Goal: Information Seeking & Learning: Learn about a topic

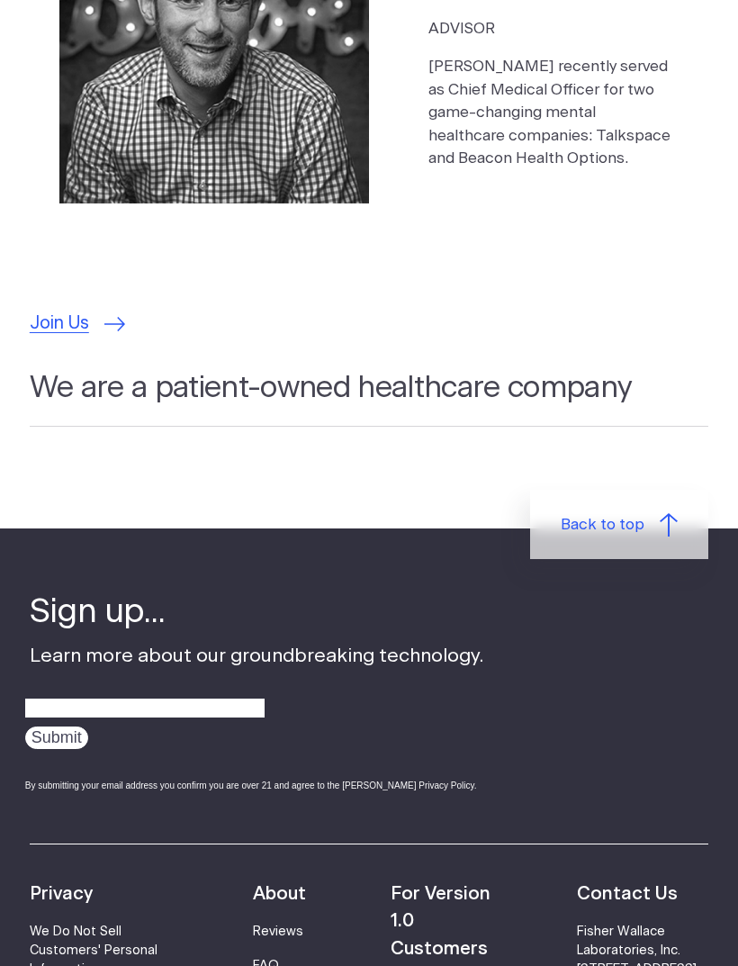
scroll to position [5346, 0]
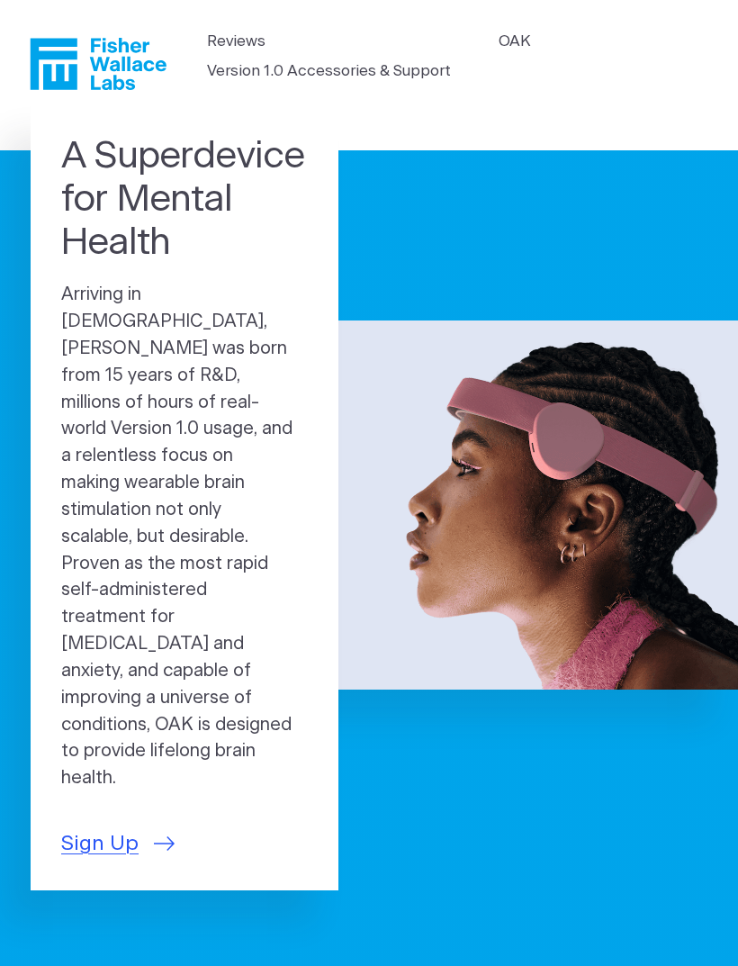
click at [93, 828] on span "Sign Up" at bounding box center [99, 844] width 77 height 32
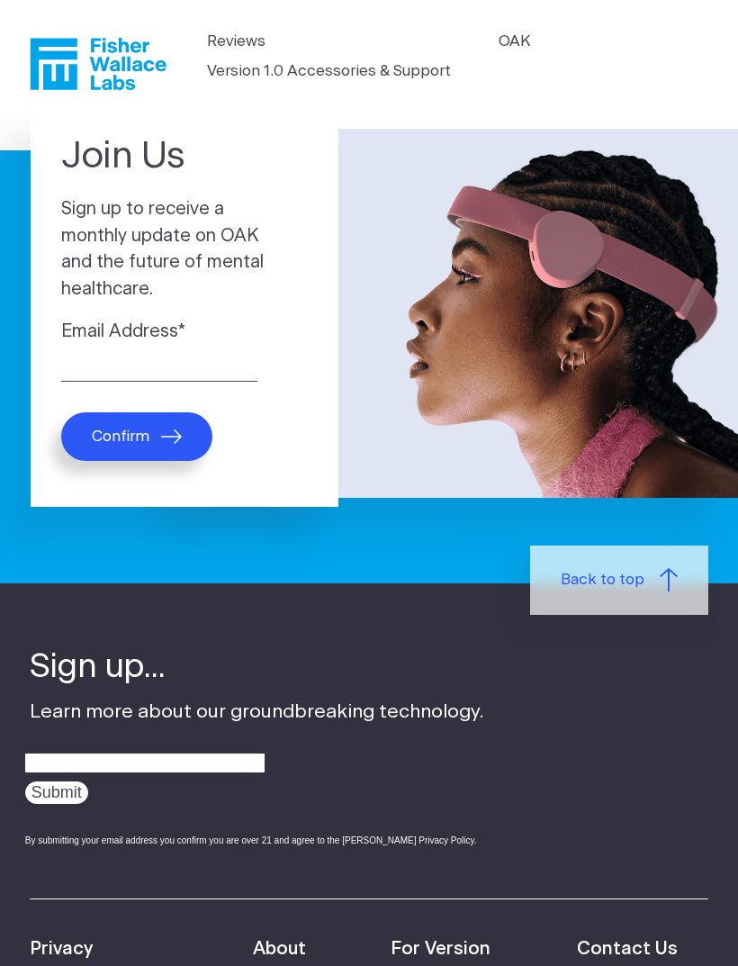
click at [39, 54] on icon "Fisher Wallace" at bounding box center [54, 64] width 47 height 51
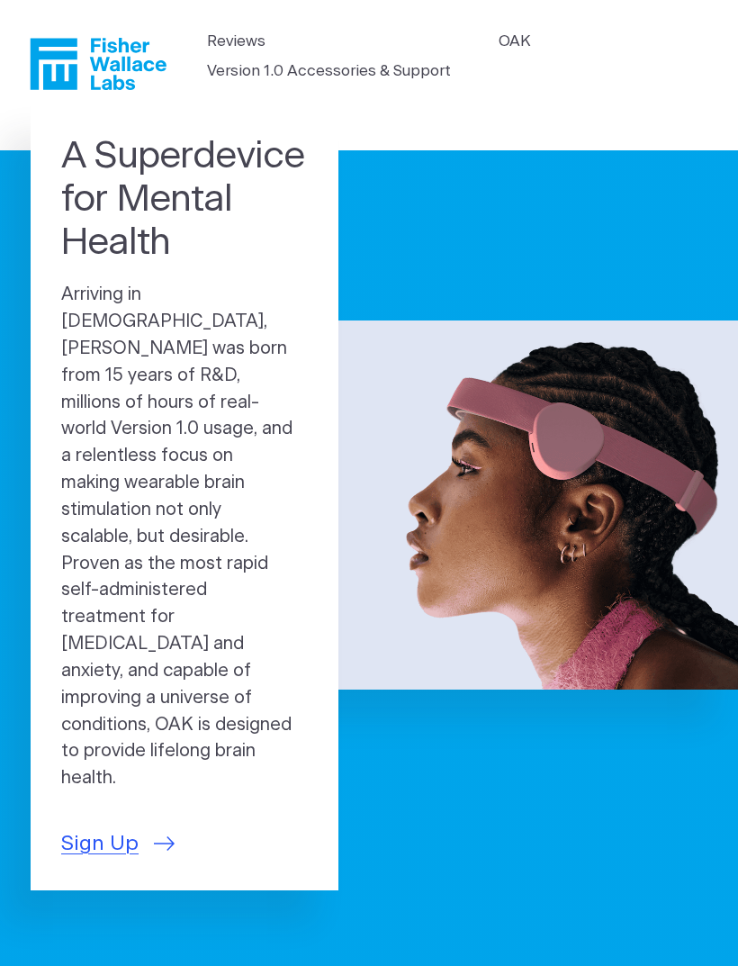
click at [238, 70] on link "Version 1.0 Accessories & Support" at bounding box center [329, 70] width 244 height 23
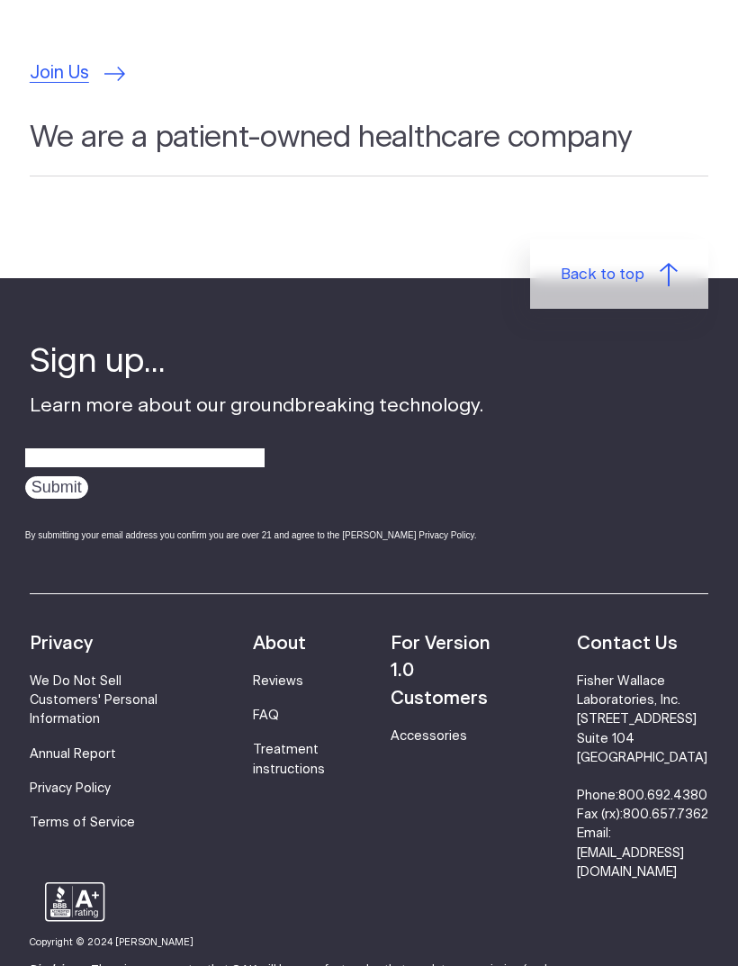
scroll to position [5595, 0]
click at [253, 709] on link "FAQ" at bounding box center [266, 715] width 26 height 13
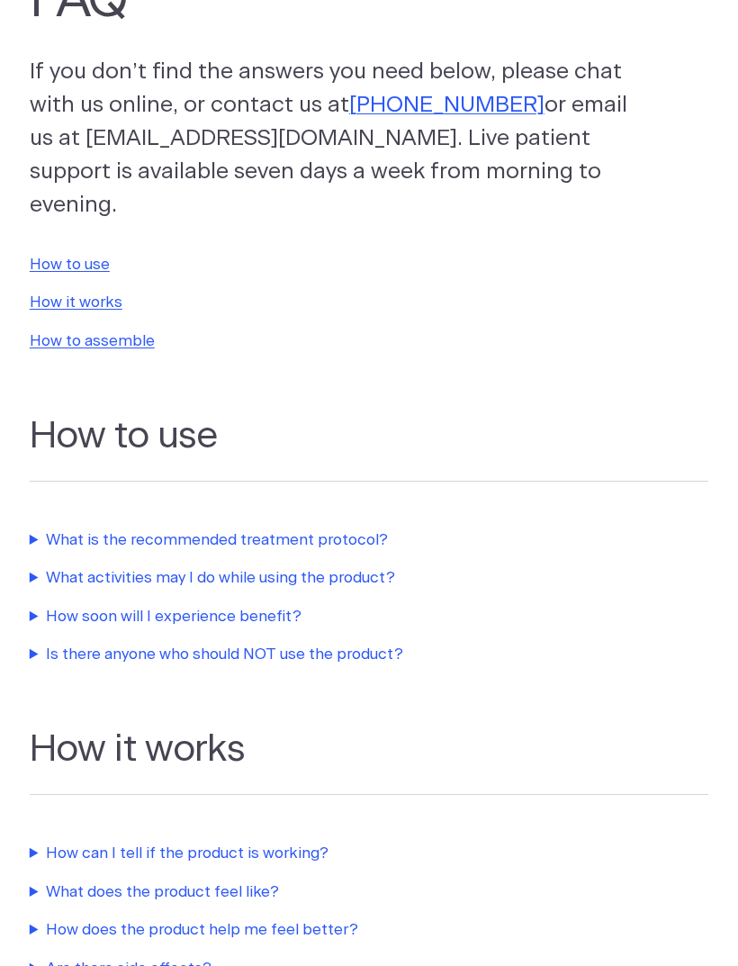
click at [54, 257] on link "How to use" at bounding box center [70, 264] width 80 height 15
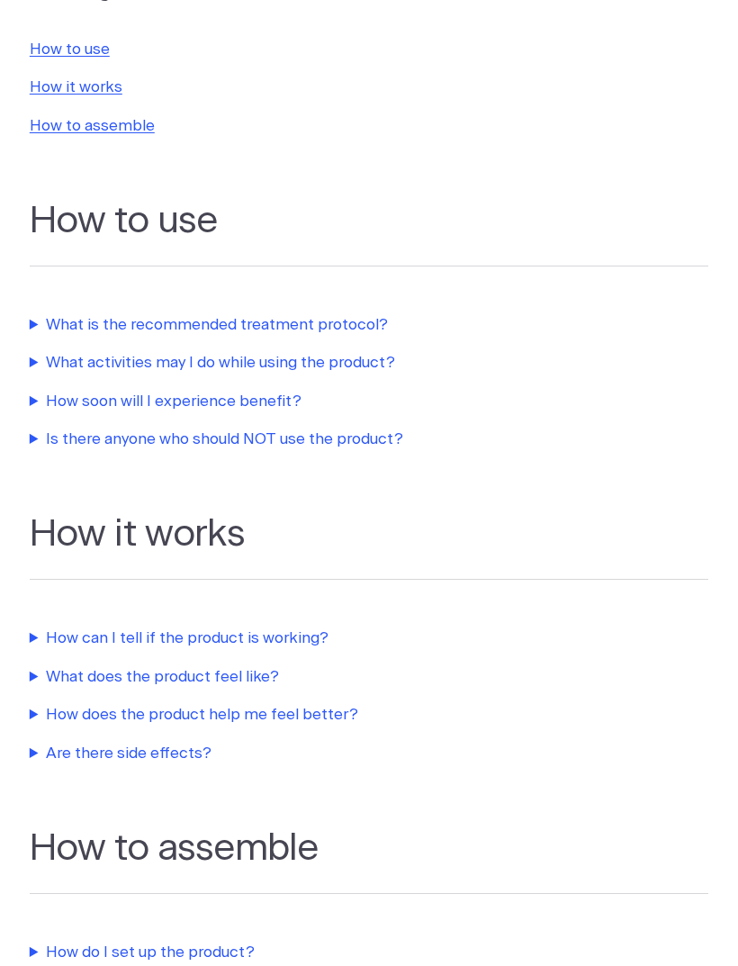
scroll to position [363, 0]
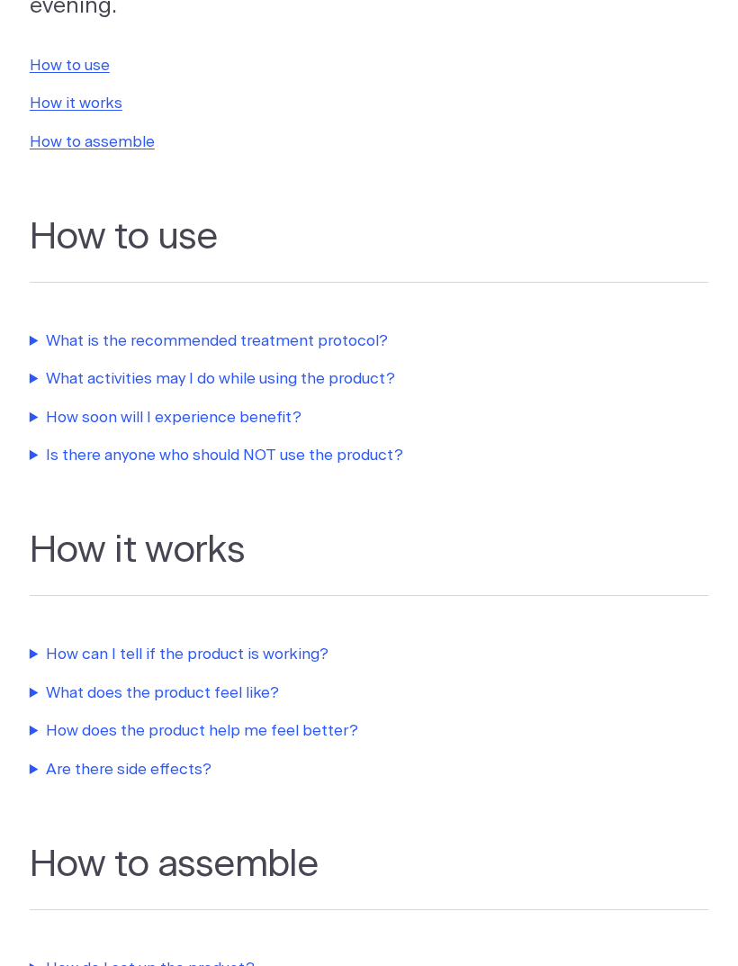
click at [55, 329] on summary "What is the recommended treatment protocol?" at bounding box center [369, 340] width 679 height 23
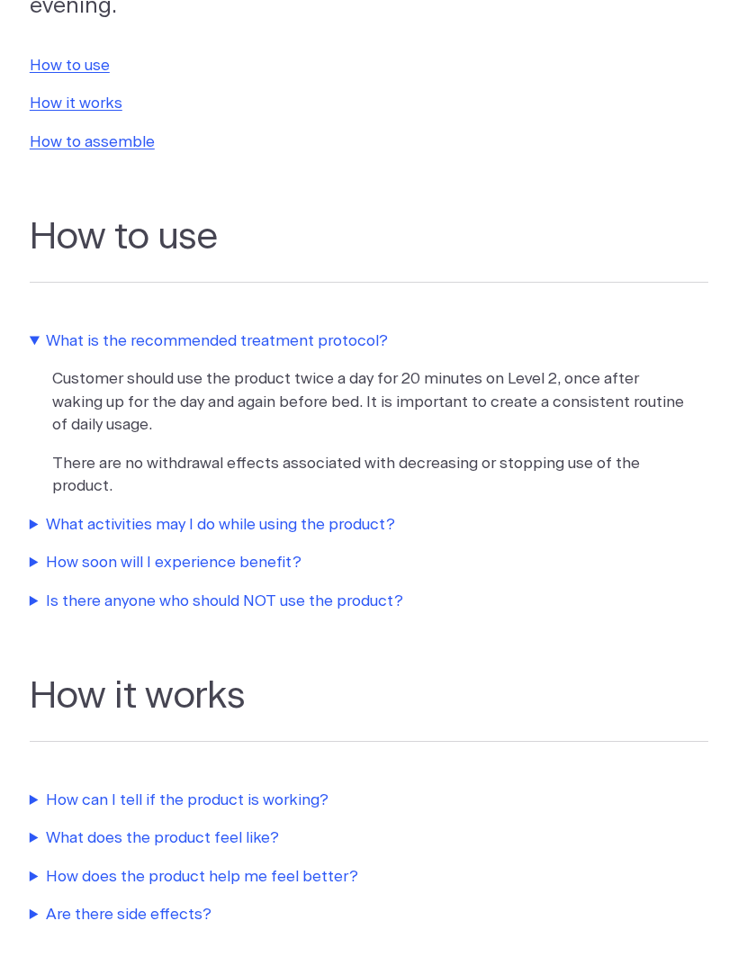
click at [80, 513] on summary "What activities may I do while using the product?" at bounding box center [369, 524] width 679 height 23
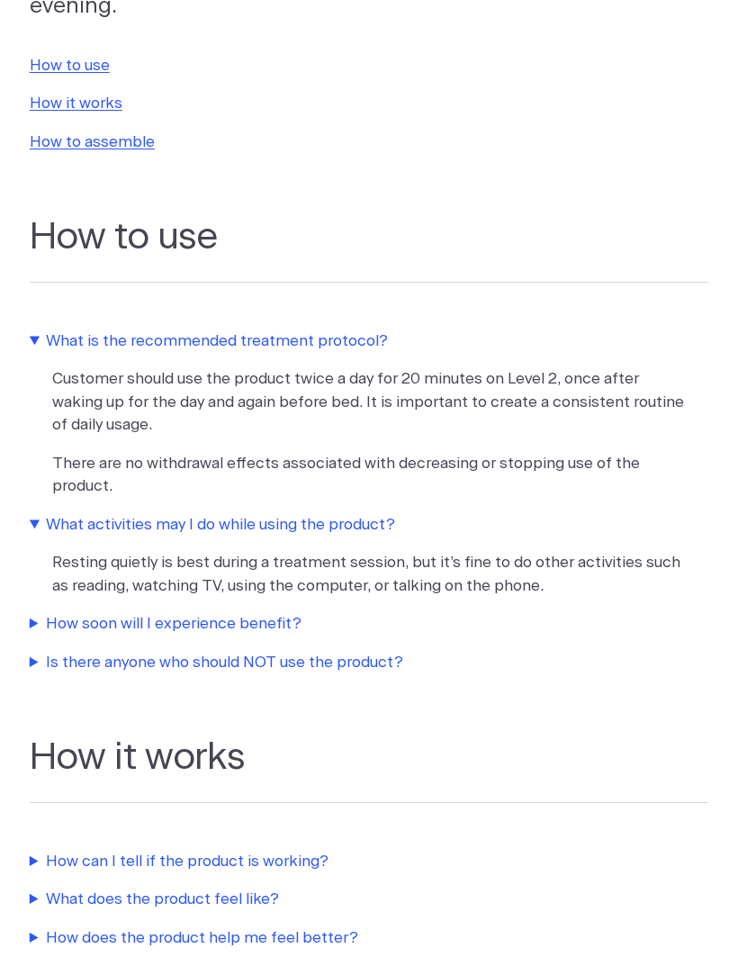
click at [102, 612] on summary "How soon will I experience benefit?" at bounding box center [369, 623] width 679 height 23
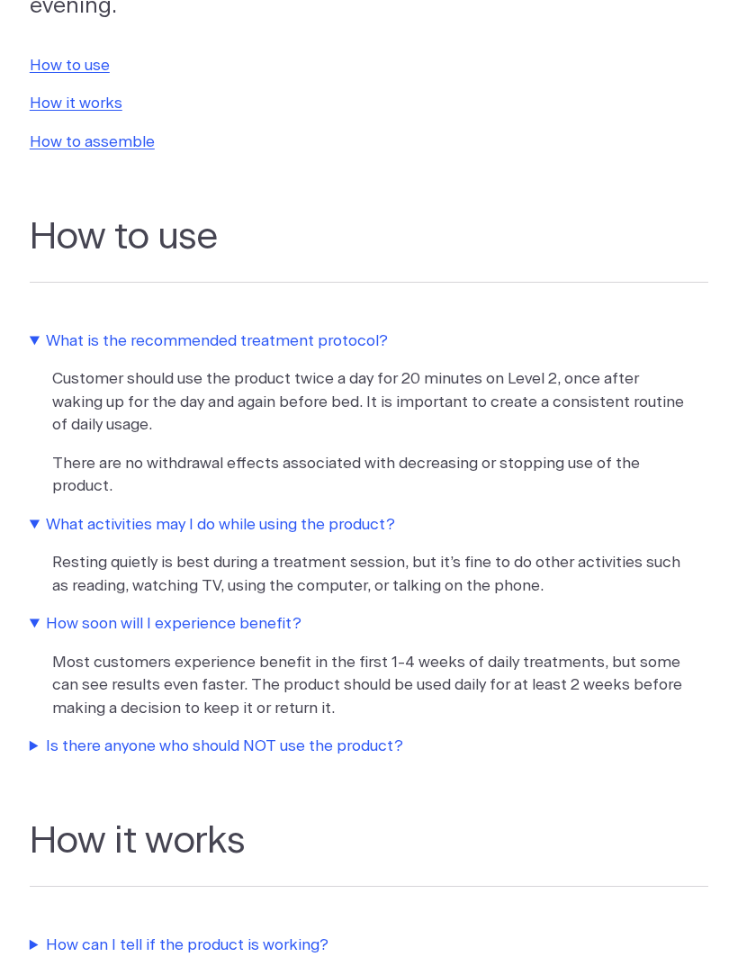
click at [49, 735] on summary "Is there anyone who should NOT use the product?" at bounding box center [369, 746] width 679 height 23
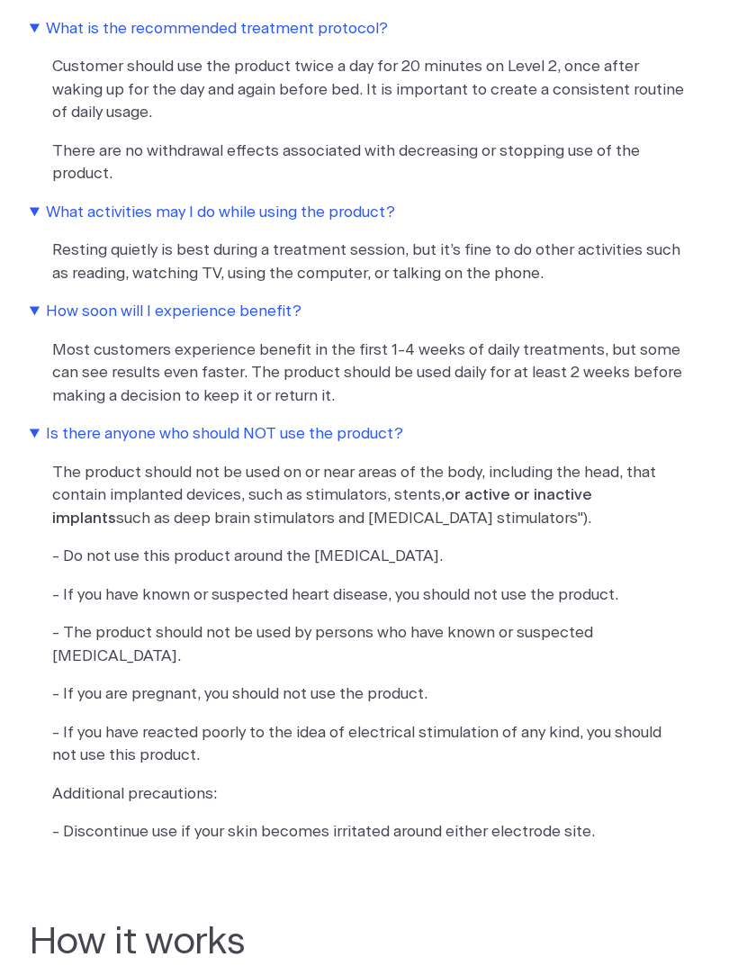
scroll to position [675, 0]
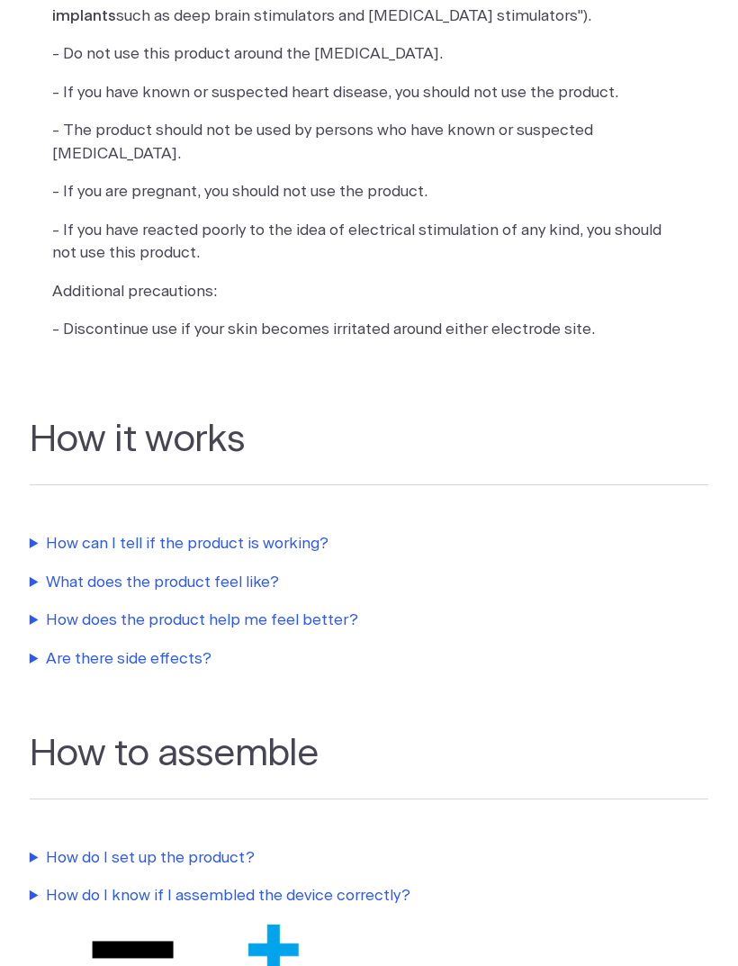
click at [63, 533] on summary "How can I tell if the product is working?" at bounding box center [369, 544] width 679 height 23
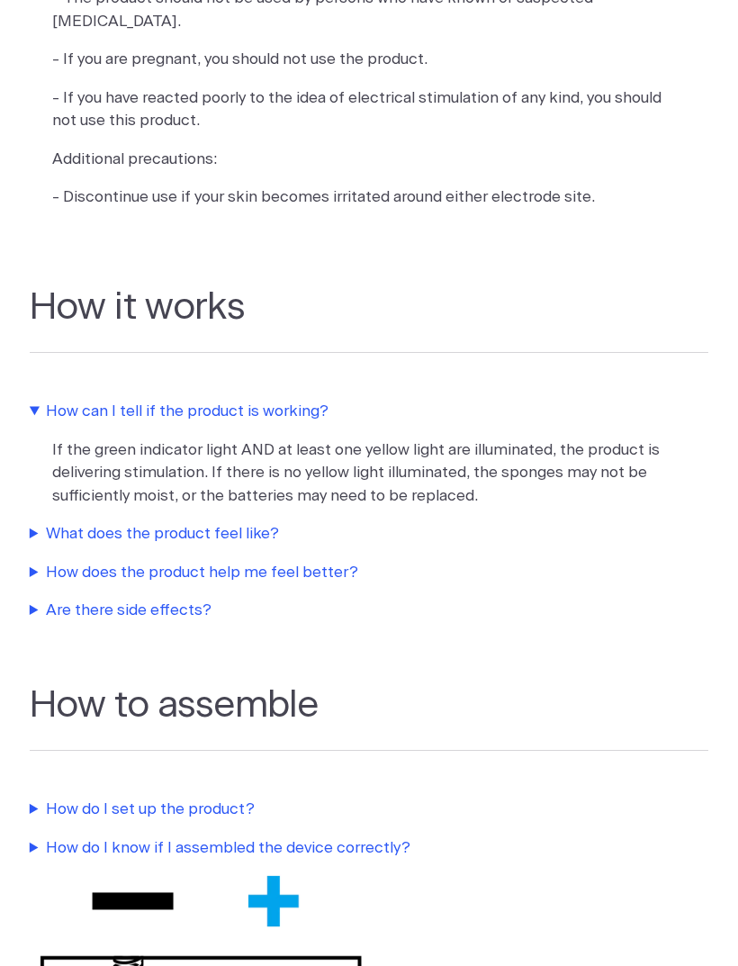
scroll to position [1312, 0]
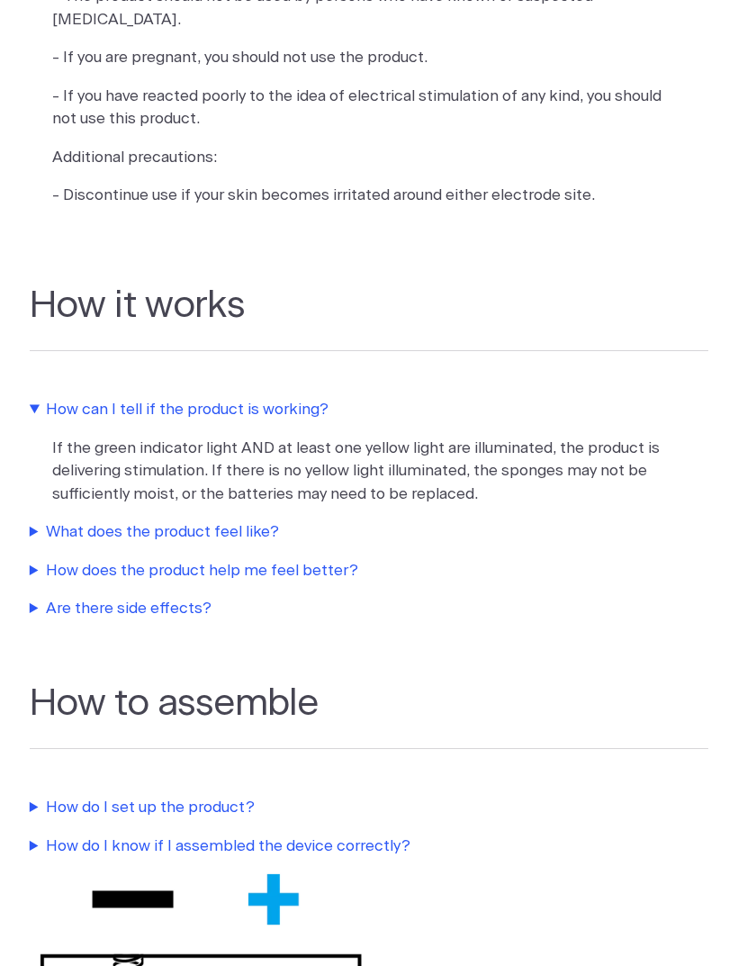
click at [51, 520] on summary "What does the product feel like?" at bounding box center [369, 531] width 679 height 23
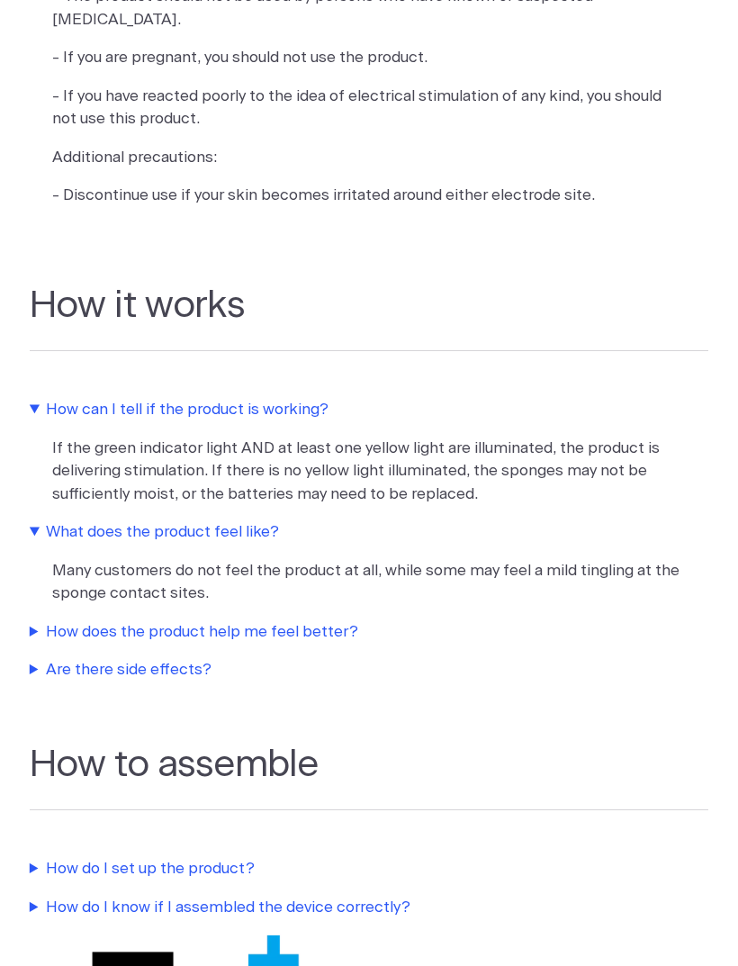
click at [105, 620] on summary "How does the product help me feel better?" at bounding box center [369, 631] width 679 height 23
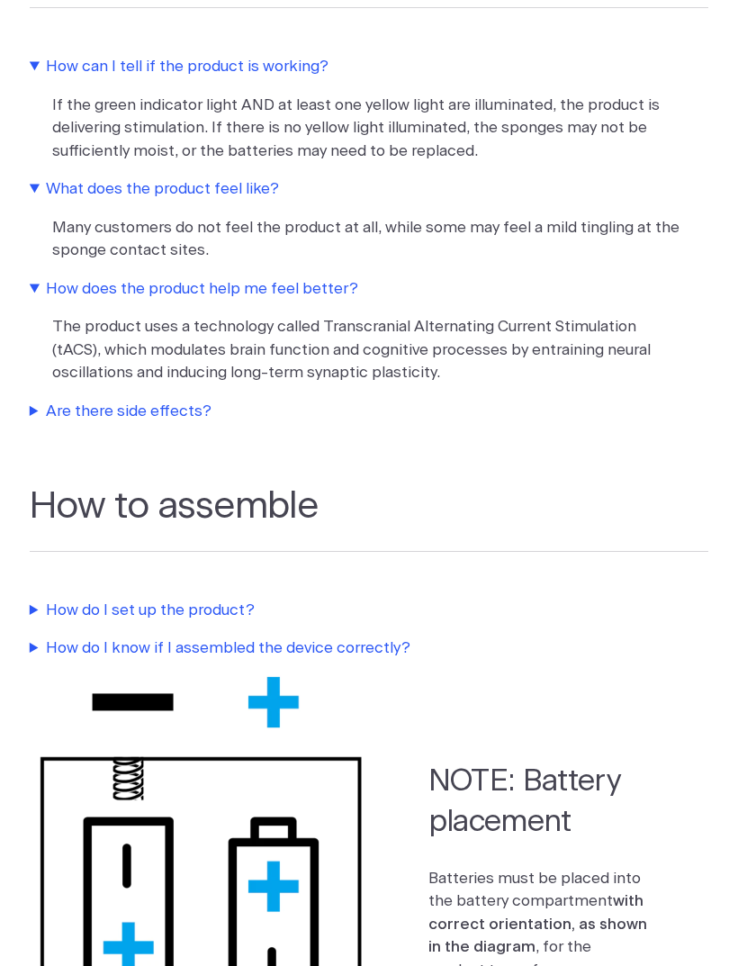
scroll to position [1656, 0]
click at [74, 399] on summary "Are there side effects?" at bounding box center [369, 410] width 679 height 23
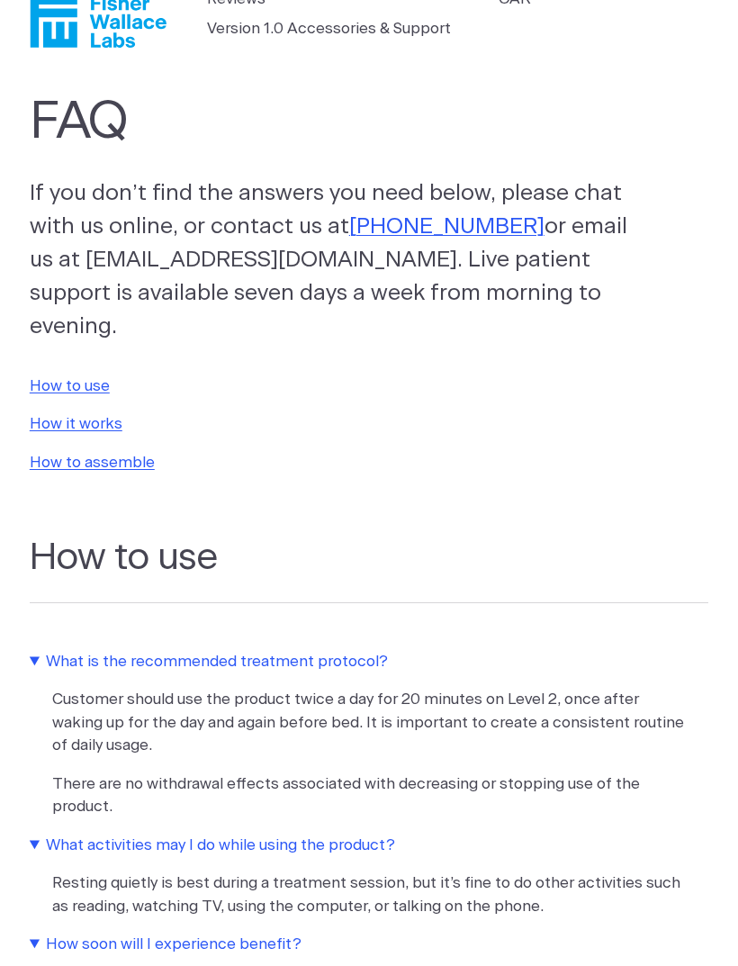
scroll to position [0, 0]
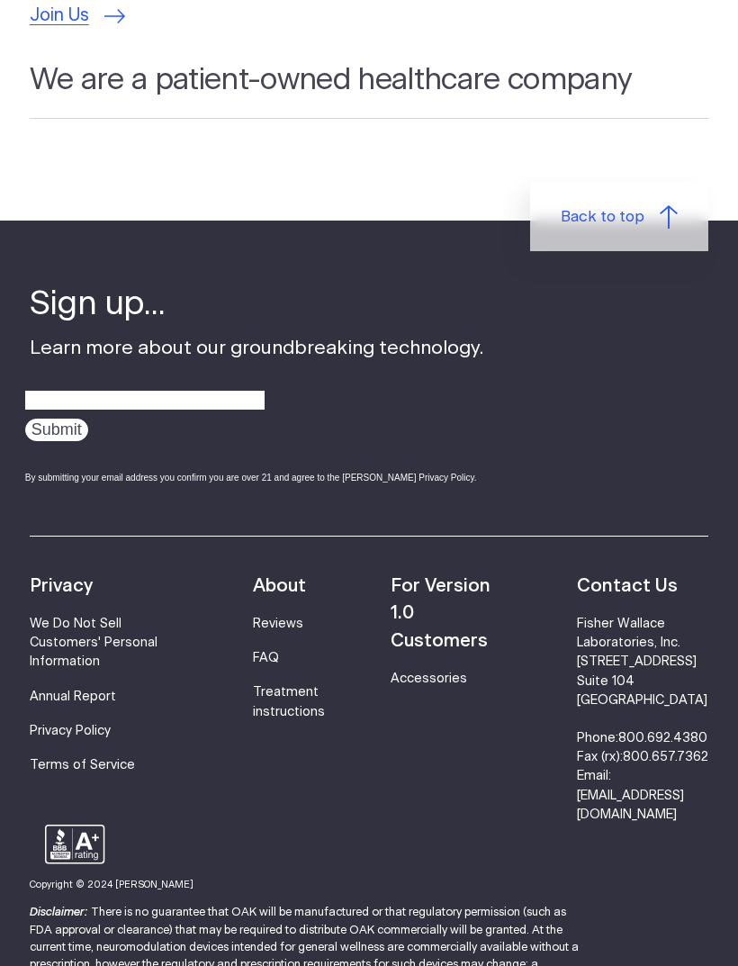
click at [266, 618] on link "Reviews" at bounding box center [278, 624] width 50 height 13
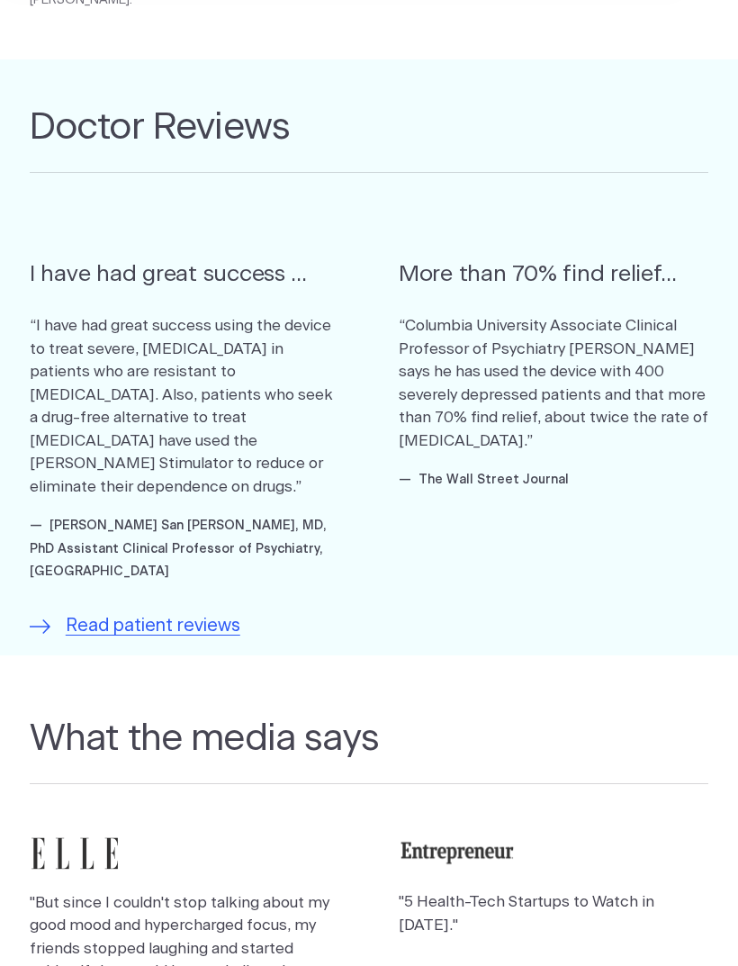
scroll to position [759, 0]
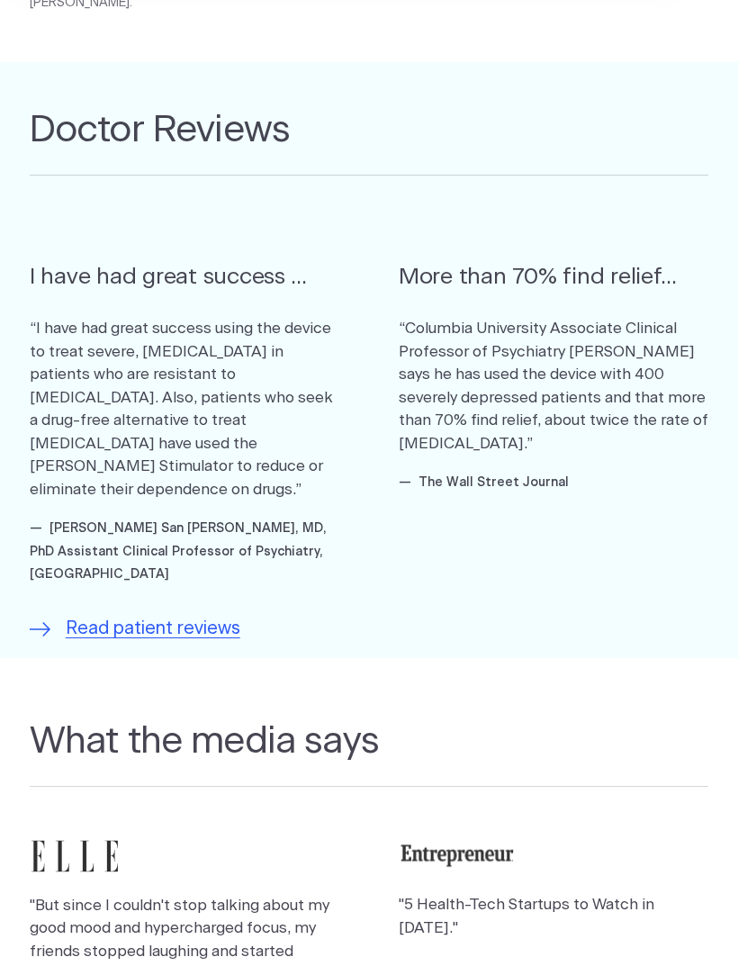
click at [97, 616] on span "Read patient reviews" at bounding box center [153, 629] width 175 height 27
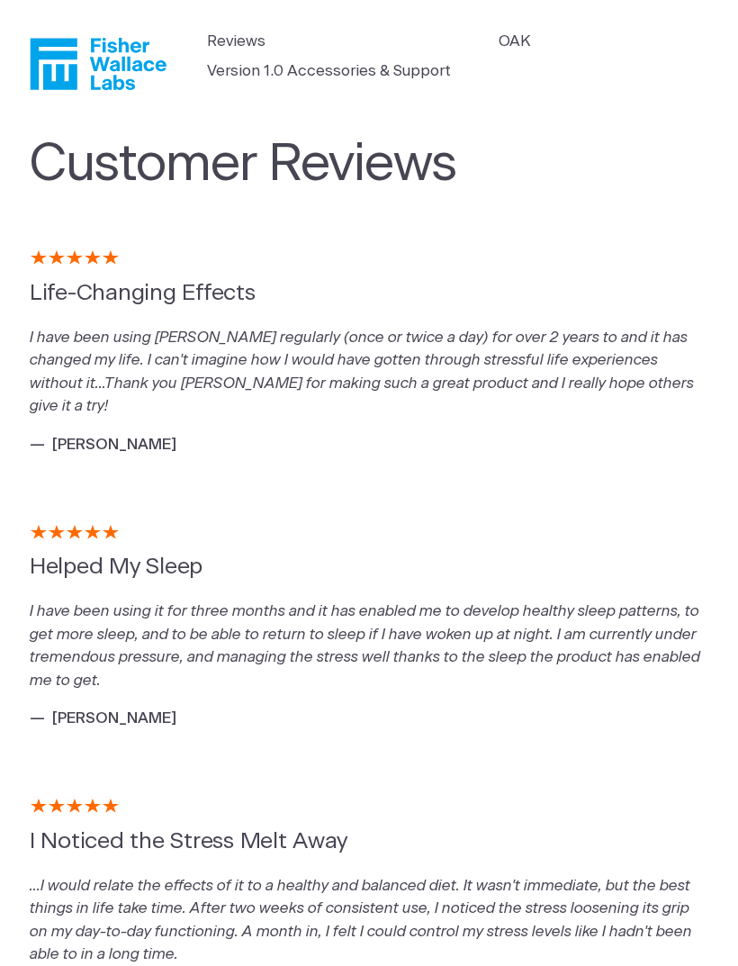
click at [86, 573] on h5 "Helped My Sleep" at bounding box center [369, 567] width 679 height 34
